Goal: Transaction & Acquisition: Purchase product/service

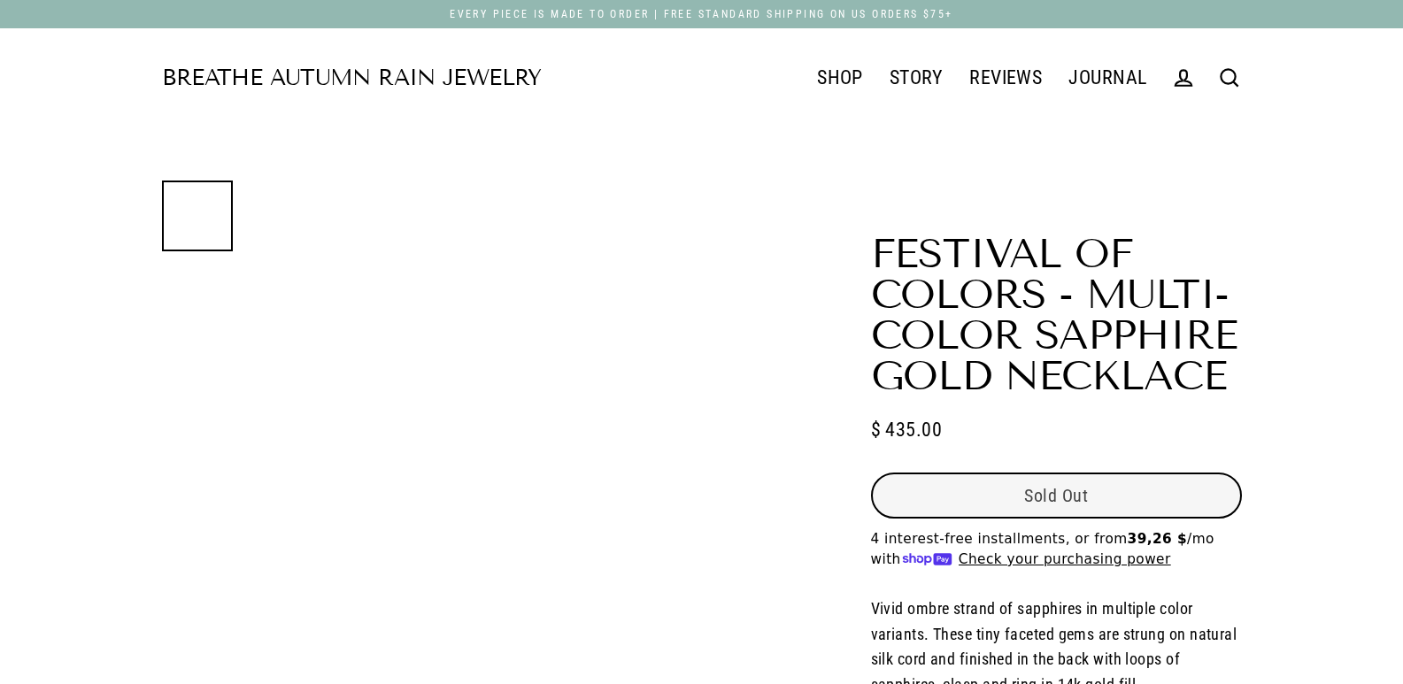
select select "3"
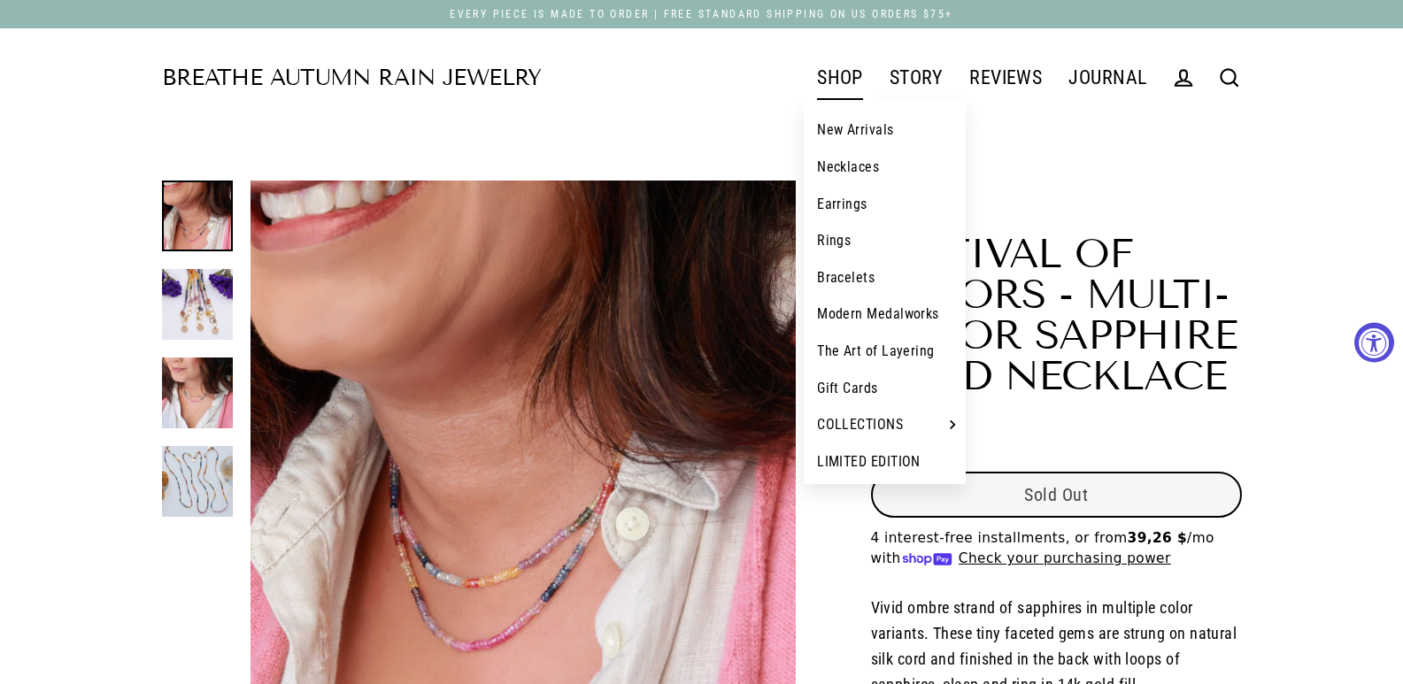
drag, startPoint x: 860, startPoint y: 111, endPoint x: 842, endPoint y: 68, distance: 46.4
click at [857, 104] on header "Breathe Autumn Rain Jewelry SHOP New Arrivals Necklaces Earrings Rings Bracelet…" at bounding box center [701, 77] width 1403 height 99
click at [842, 66] on link "SHOP" at bounding box center [840, 78] width 73 height 44
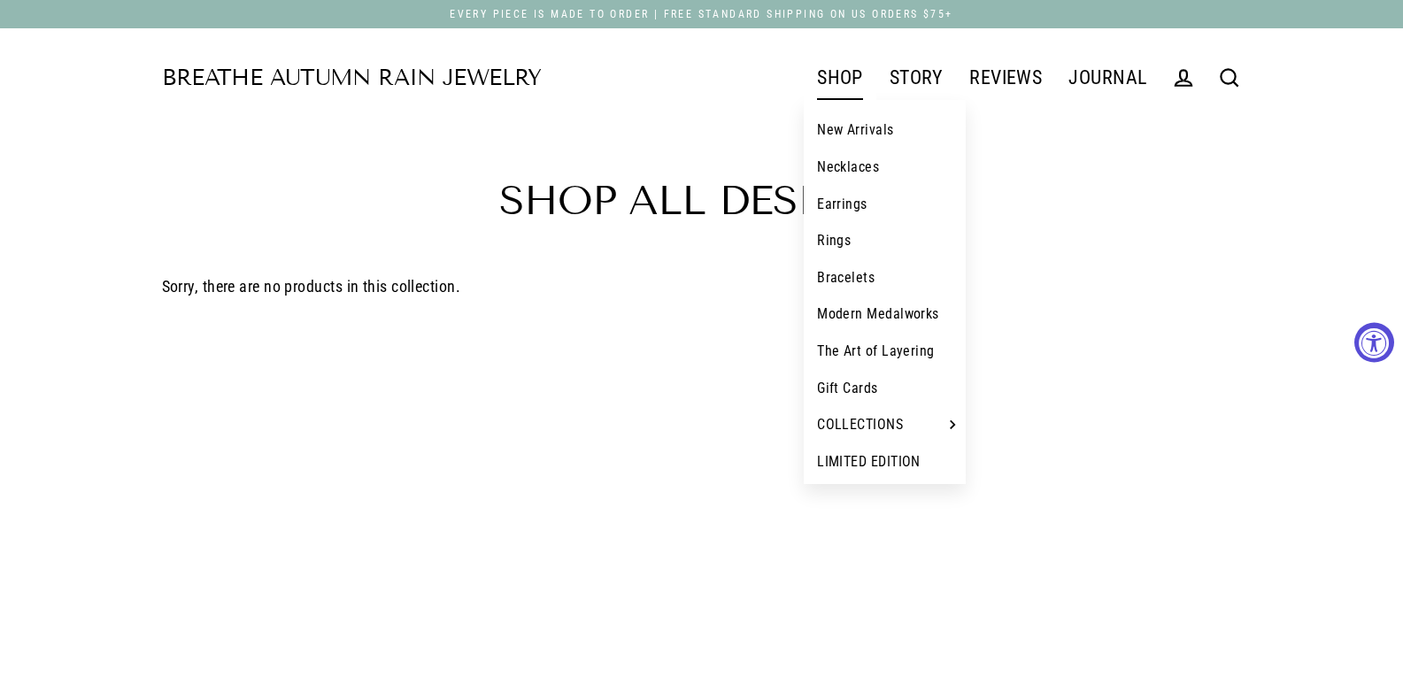
click at [847, 128] on div "Home SHOP Expand submenu Collapse submenu SHOP New Arrivals Necklaces Earrings …" at bounding box center [701, 663] width 1403 height 1327
